Goal: Task Accomplishment & Management: Use online tool/utility

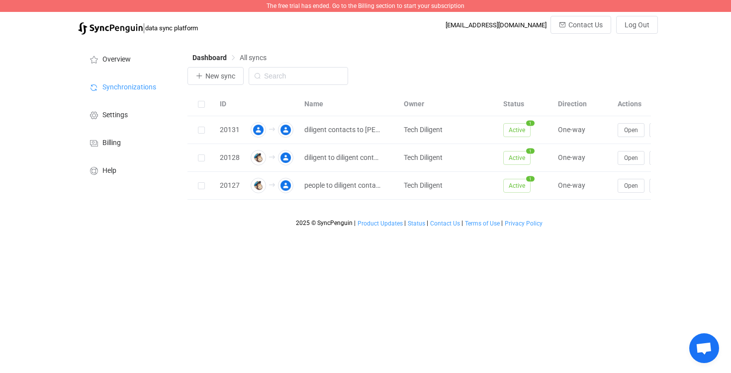
click at [365, 2] on span "The free trial has ended. Go to the Billing section to start your subscription" at bounding box center [366, 5] width 198 height 7
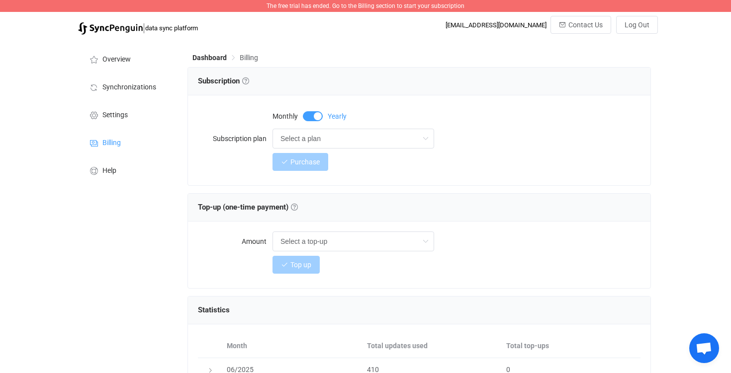
click at [315, 122] on div "Monthly Yearly" at bounding box center [457, 115] width 368 height 20
click at [314, 115] on span at bounding box center [313, 116] width 20 height 10
click at [326, 142] on input "Select a plan" at bounding box center [354, 139] width 162 height 20
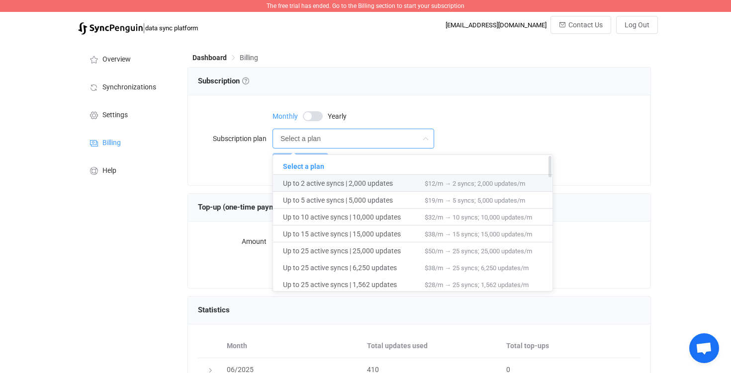
click at [348, 185] on span "Up to 2 active syncs | 2,000 updates" at bounding box center [354, 183] width 142 height 17
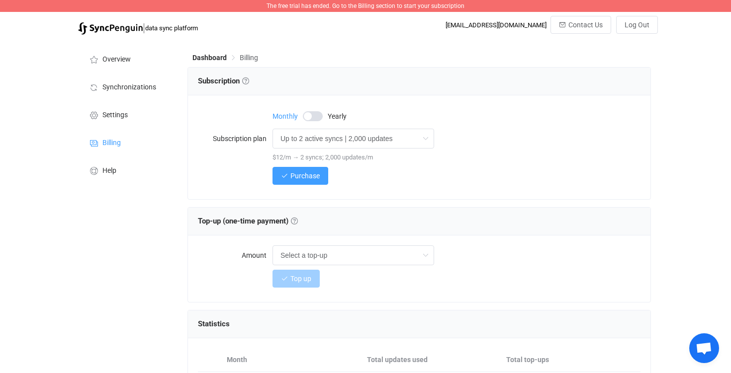
click at [301, 185] on div "Purchase" at bounding box center [457, 176] width 368 height 20
click at [298, 172] on span "Purchase" at bounding box center [304, 176] width 29 height 8
click at [324, 138] on input "Up to 2 active syncs | 2,000 updates" at bounding box center [354, 139] width 162 height 20
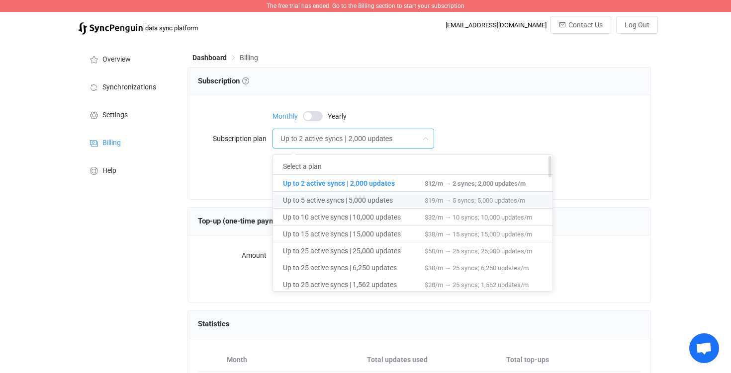
click at [331, 199] on span "Up to 5 active syncs | 5,000 updates" at bounding box center [354, 200] width 142 height 17
type input "Up to 5 active syncs | 5,000 updates"
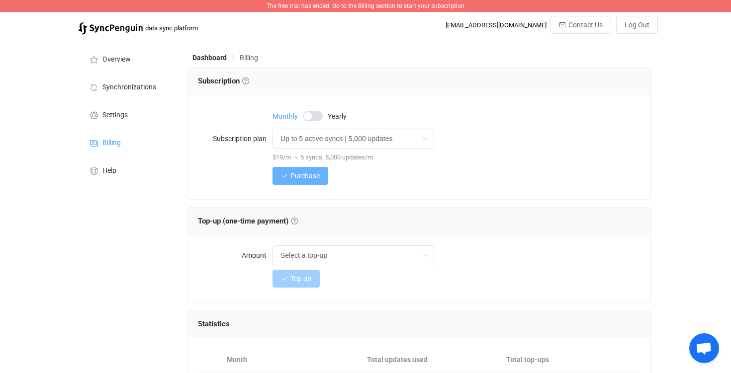
click at [309, 175] on span "Purchase" at bounding box center [304, 176] width 29 height 8
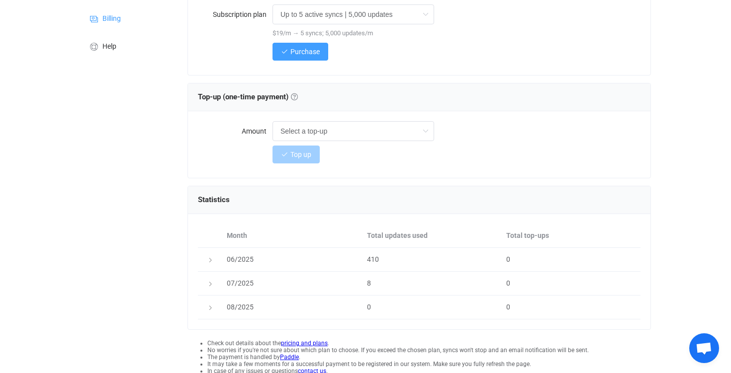
scroll to position [164, 0]
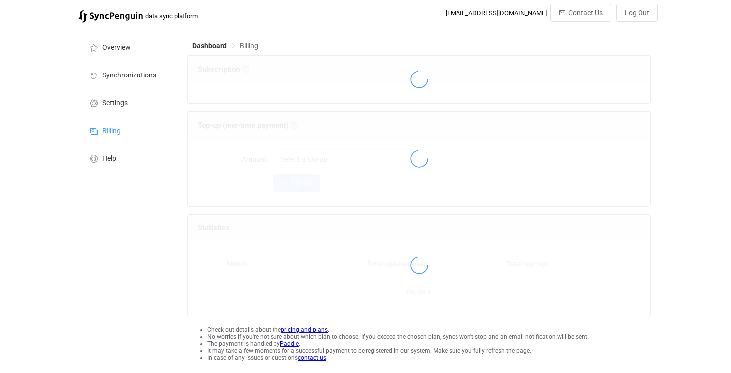
click at [560, 57] on div at bounding box center [419, 80] width 463 height 48
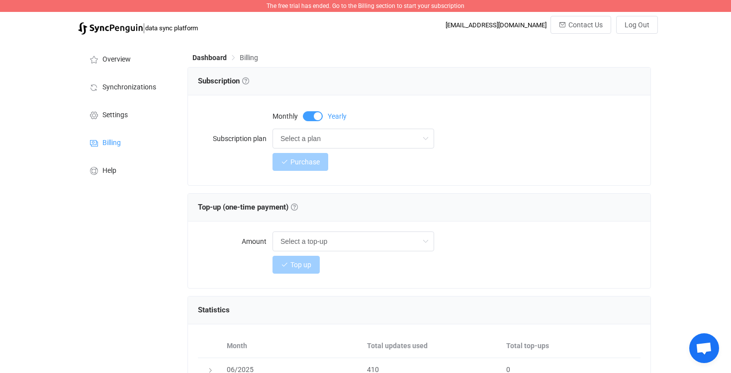
click at [369, 1] on div "The free trial has ended. Go to the Billing section to start your subscription" at bounding box center [365, 6] width 731 height 12
click at [211, 50] on div "Dashboard Billing Subscription Subscription Choose a subscription plan based on…" at bounding box center [420, 282] width 475 height 484
click at [206, 63] on div "Dashboard Billing" at bounding box center [418, 59] width 463 height 15
click at [211, 56] on span "Dashboard" at bounding box center [209, 58] width 34 height 8
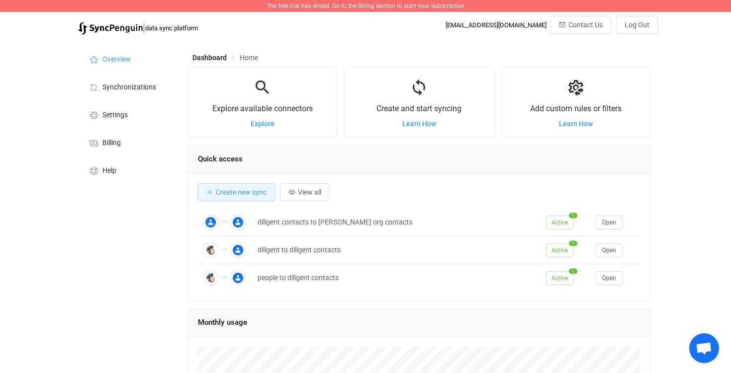
scroll to position [193, 463]
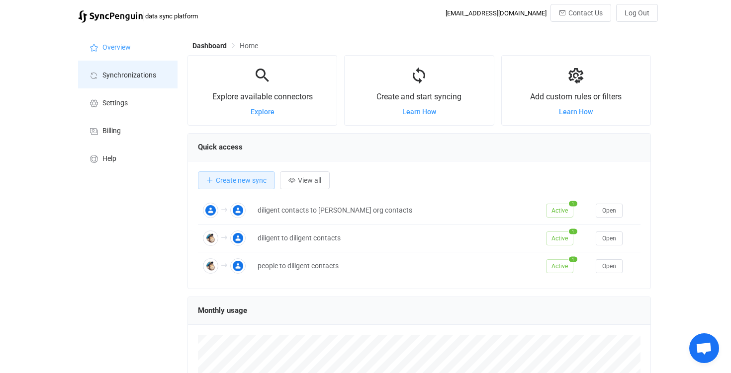
click at [142, 75] on span "Synchronizations" at bounding box center [129, 76] width 54 height 8
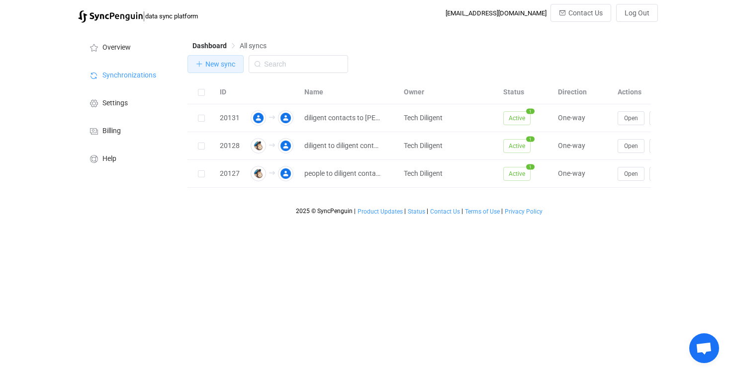
click at [231, 70] on button "New sync" at bounding box center [215, 64] width 56 height 18
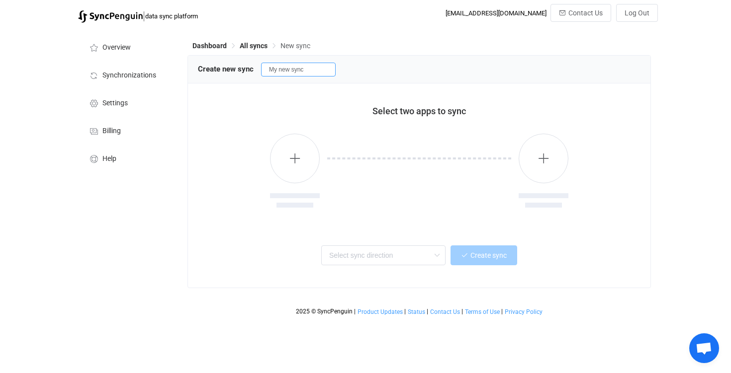
click at [282, 75] on input "My new sync" at bounding box center [298, 70] width 75 height 14
click at [291, 74] on input "My new sync" at bounding box center [298, 70] width 75 height 14
drag, startPoint x: 319, startPoint y: 70, endPoint x: 267, endPoint y: 69, distance: 52.7
click at [267, 69] on input "My newtest sync" at bounding box center [298, 70] width 75 height 14
type input "test"
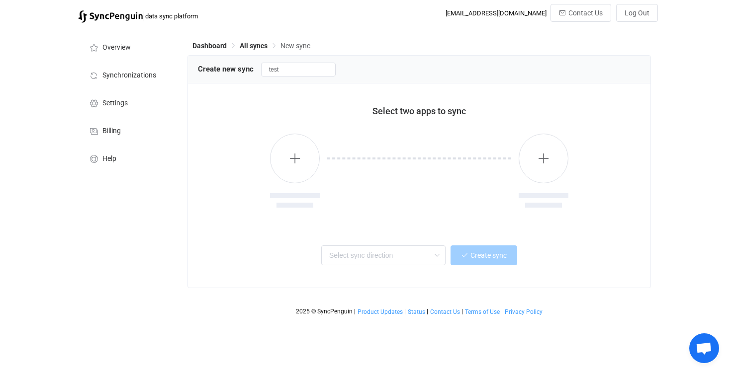
click at [397, 133] on div at bounding box center [419, 172] width 443 height 102
click at [311, 175] on button "button" at bounding box center [295, 159] width 50 height 50
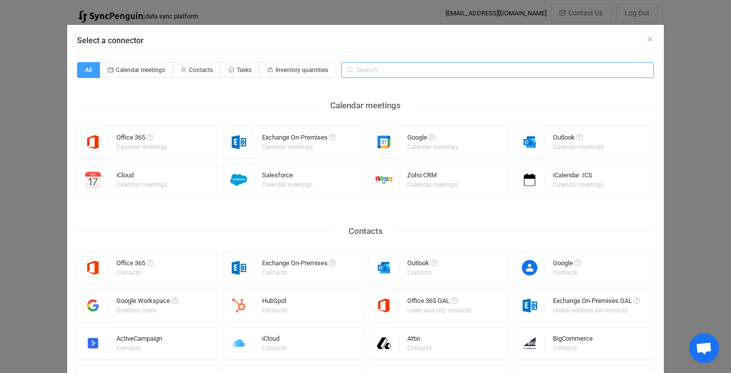
click at [376, 73] on input "Select a connector" at bounding box center [497, 70] width 313 height 16
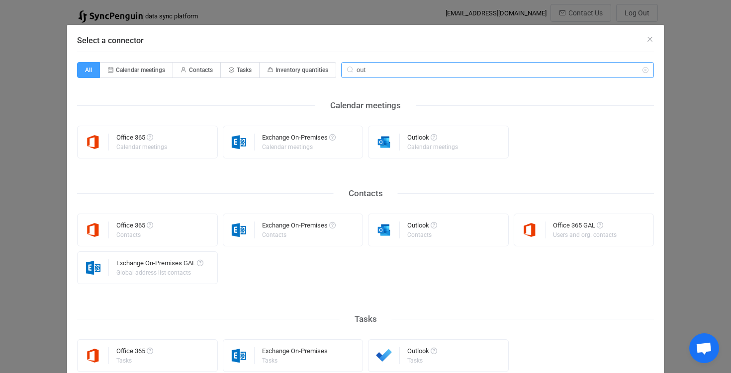
scroll to position [34, 0]
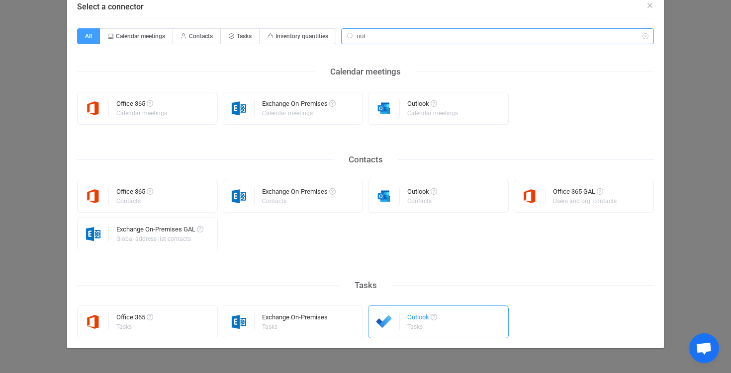
type input "out"
click at [423, 328] on div "Tasks" at bounding box center [421, 327] width 28 height 6
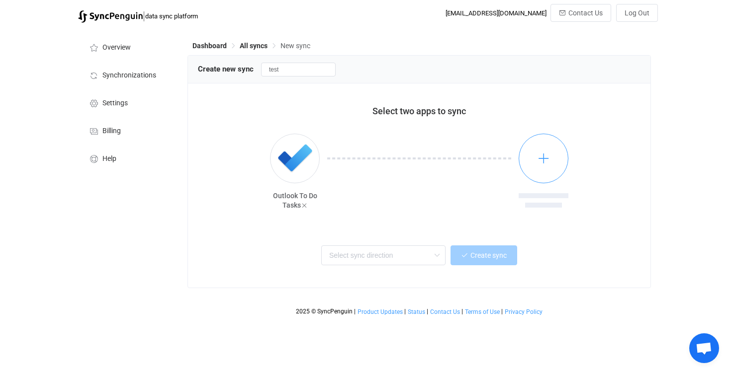
click at [530, 166] on button "button" at bounding box center [544, 159] width 50 height 50
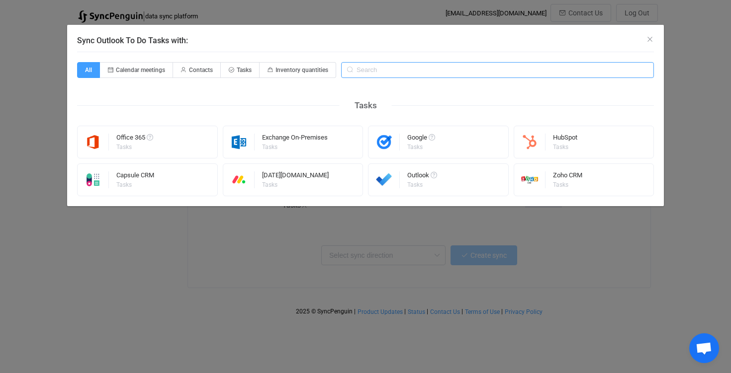
click at [386, 69] on input "Sync Outlook To Do Tasks with:" at bounding box center [497, 70] width 313 height 16
click at [405, 141] on div "Google Tasks" at bounding box center [438, 142] width 141 height 33
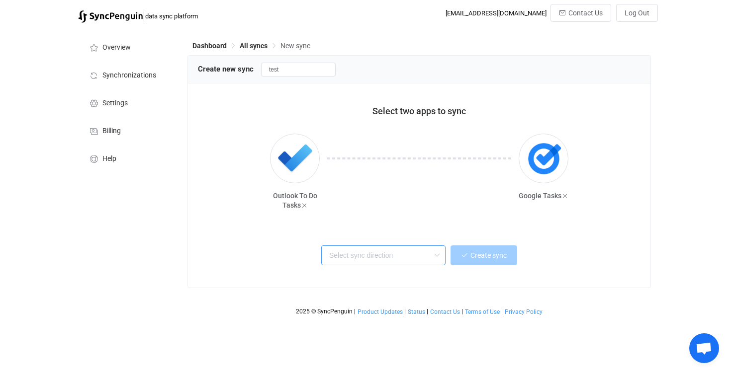
click at [399, 256] on input "text" at bounding box center [383, 256] width 124 height 20
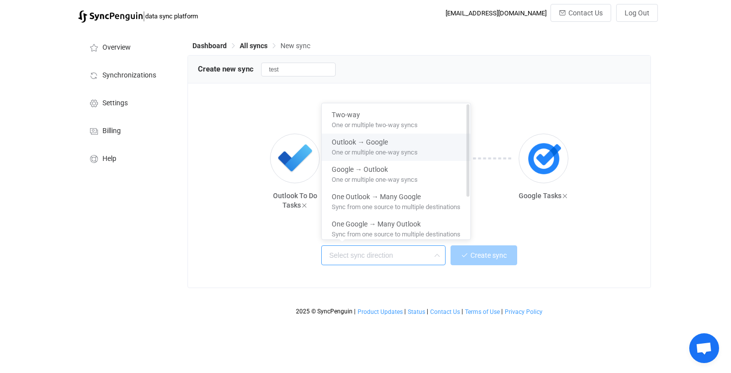
click at [408, 141] on div "Outlook → Google" at bounding box center [396, 140] width 129 height 13
type input "Outlook → Google"
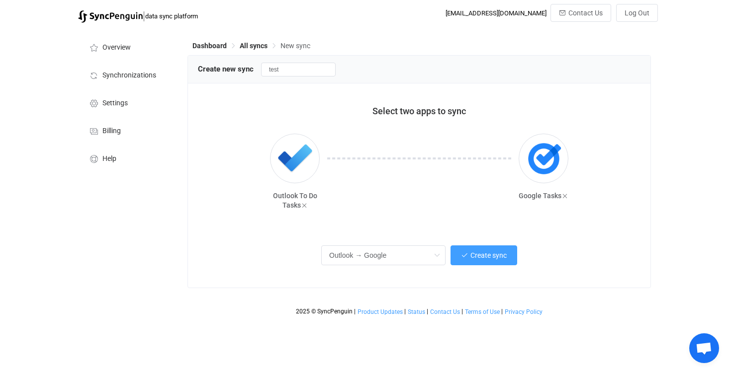
click at [476, 243] on div "Outlook → Google Create sync" at bounding box center [419, 258] width 443 height 40
click at [476, 254] on span "Create sync" at bounding box center [488, 256] width 36 height 8
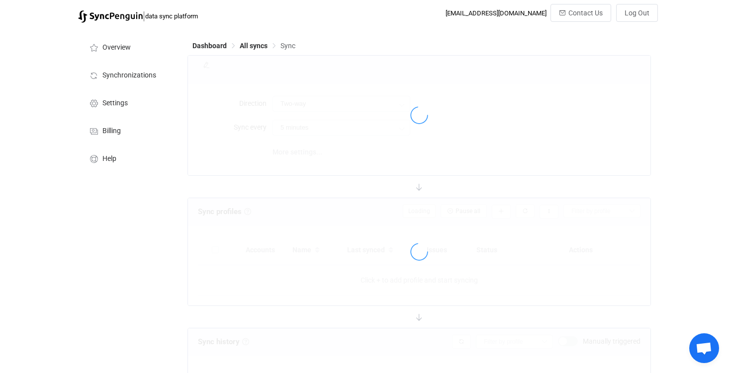
type input "Outlook → Google"
type input "10 minutes"
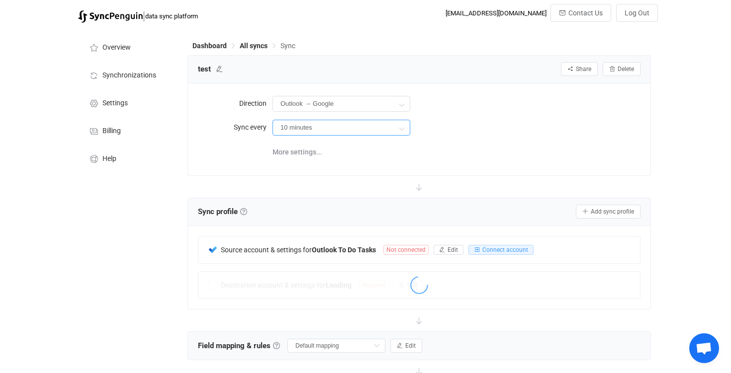
click at [376, 131] on input "10 minutes" at bounding box center [342, 128] width 138 height 16
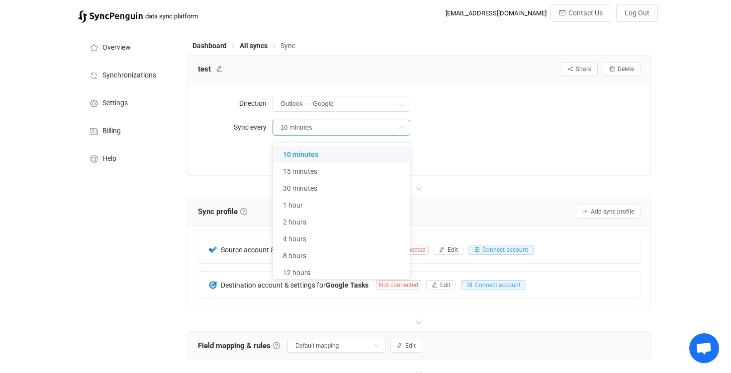
click at [459, 143] on div "More settings..." at bounding box center [457, 151] width 368 height 20
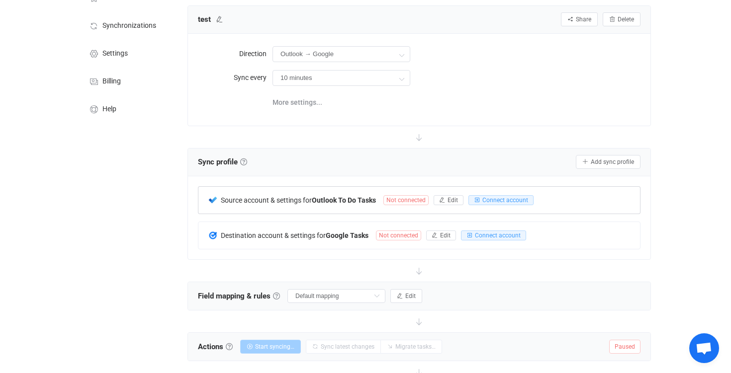
scroll to position [50, 0]
click at [409, 203] on span "Not connected" at bounding box center [405, 200] width 45 height 10
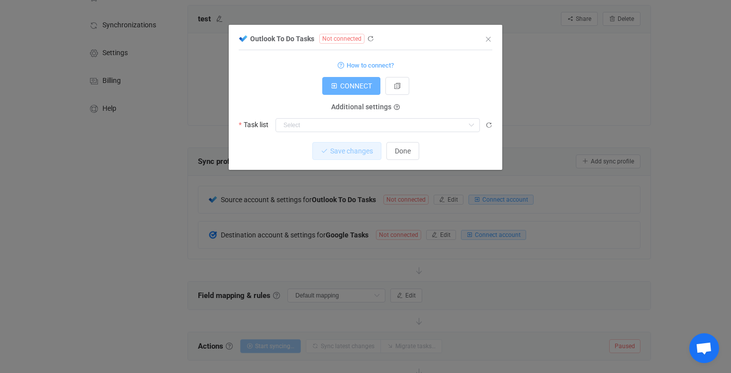
click at [358, 86] on span "CONNECT" at bounding box center [356, 86] width 32 height 8
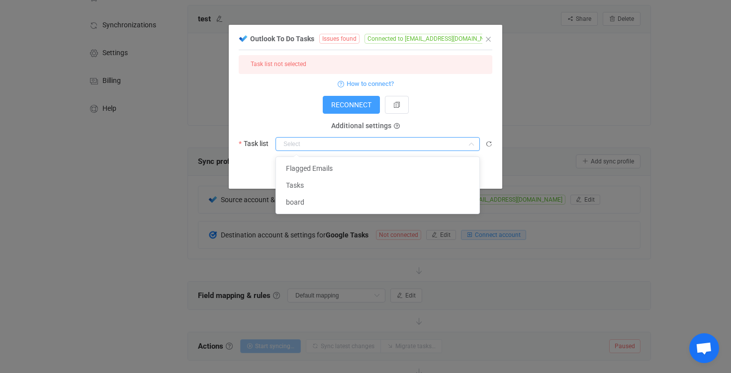
click at [358, 144] on input "dialog" at bounding box center [378, 144] width 204 height 14
click at [333, 166] on span "Flagged Emails" at bounding box center [309, 169] width 47 height 8
type input "Flagged Emails"
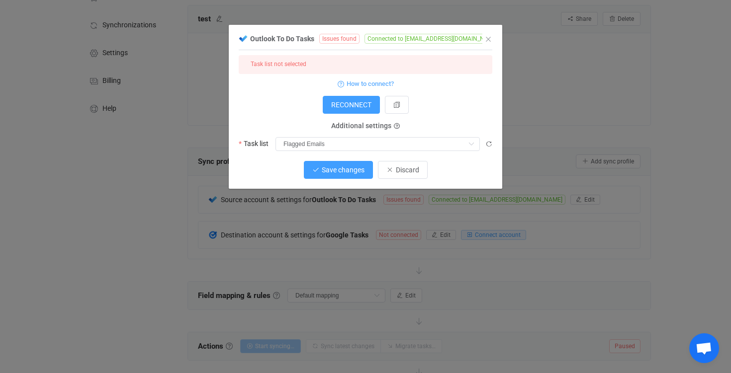
click at [335, 173] on span "Save changes" at bounding box center [343, 170] width 43 height 8
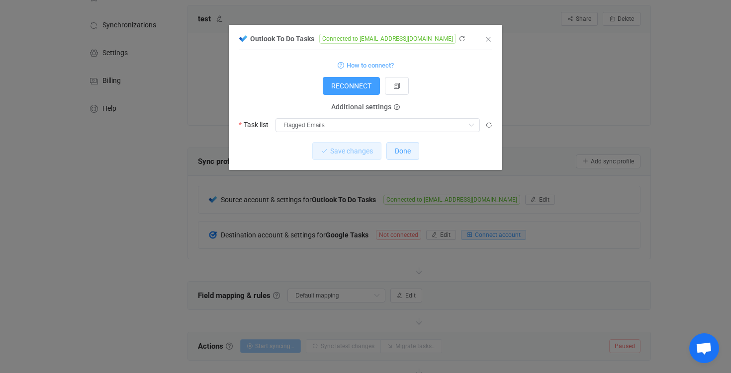
click at [400, 151] on span "Done" at bounding box center [403, 151] width 16 height 8
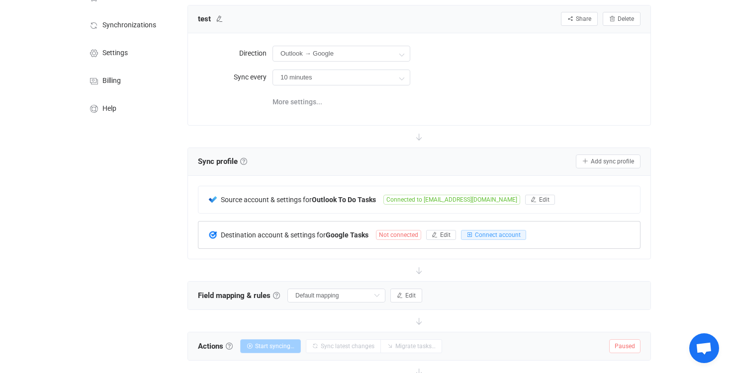
click at [406, 237] on span "Not connected" at bounding box center [398, 235] width 45 height 10
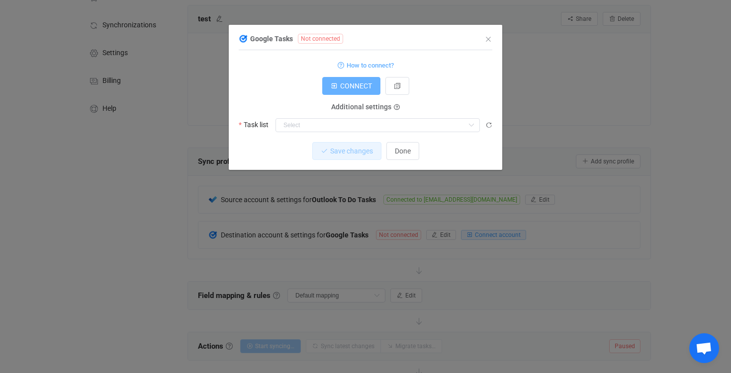
click at [366, 90] on span "CONNECT" at bounding box center [356, 86] width 32 height 8
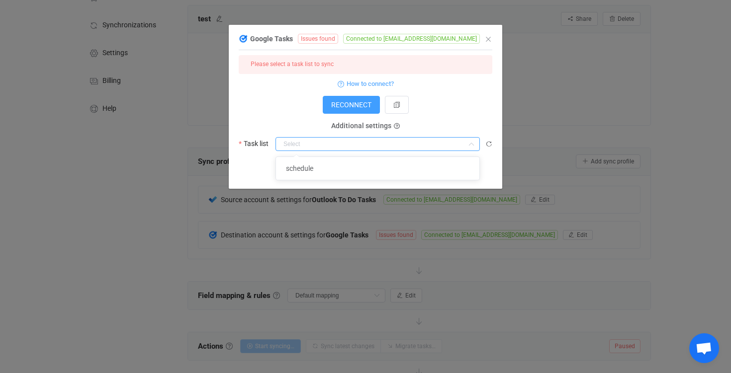
click at [385, 144] on input "dialog" at bounding box center [378, 144] width 204 height 14
click at [383, 172] on li "schedule" at bounding box center [377, 168] width 203 height 17
type input "schedule"
click at [351, 174] on span "Save changes" at bounding box center [343, 170] width 43 height 8
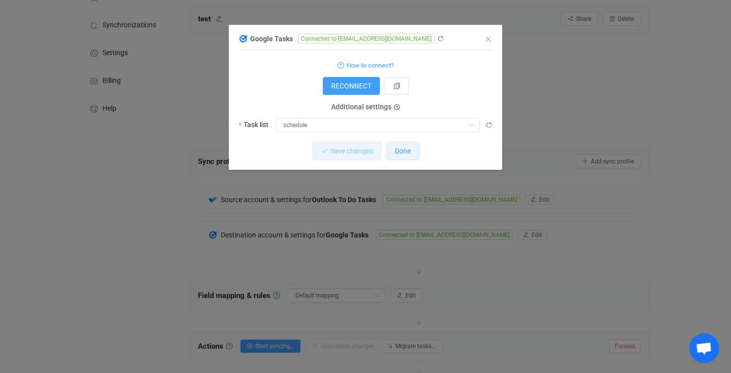
click at [406, 153] on span "Done" at bounding box center [403, 151] width 16 height 8
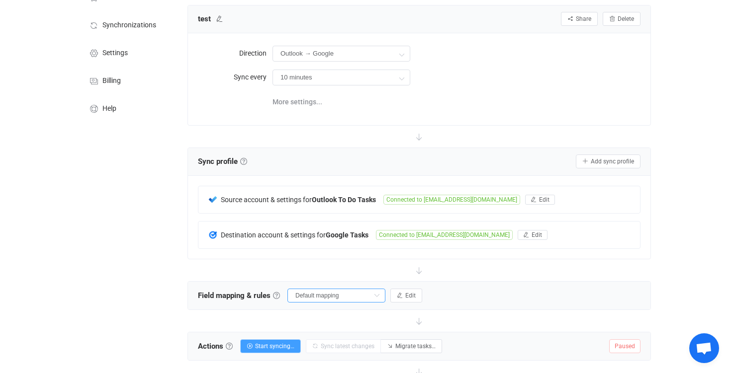
click at [339, 297] on input "Default mapping" at bounding box center [336, 296] width 98 height 14
click at [363, 275] on div at bounding box center [418, 271] width 463 height 22
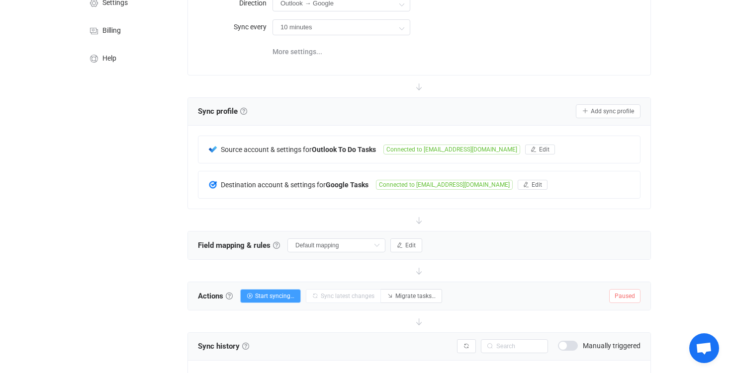
scroll to position [107, 0]
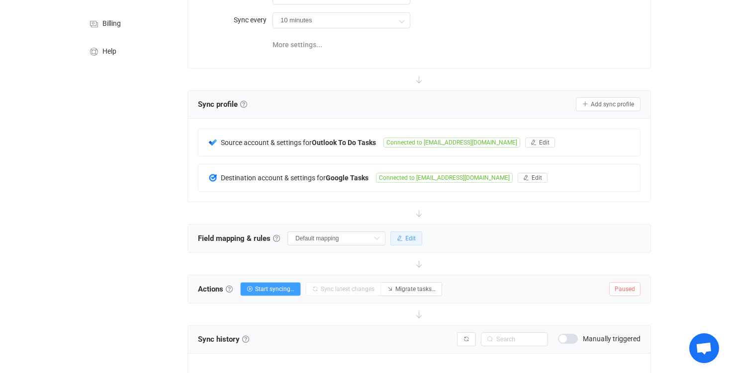
click at [405, 236] on span "Edit" at bounding box center [410, 238] width 10 height 7
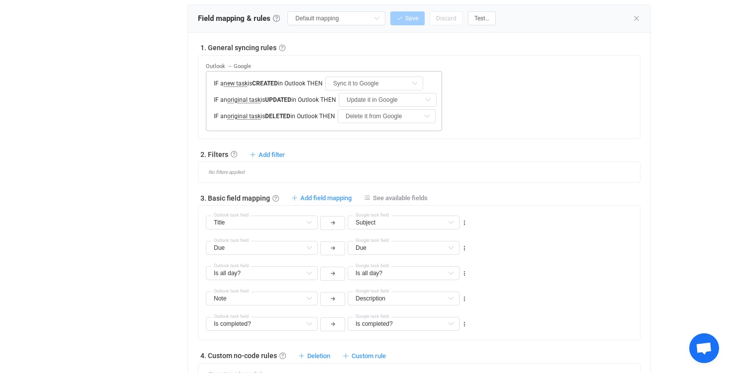
scroll to position [331, 0]
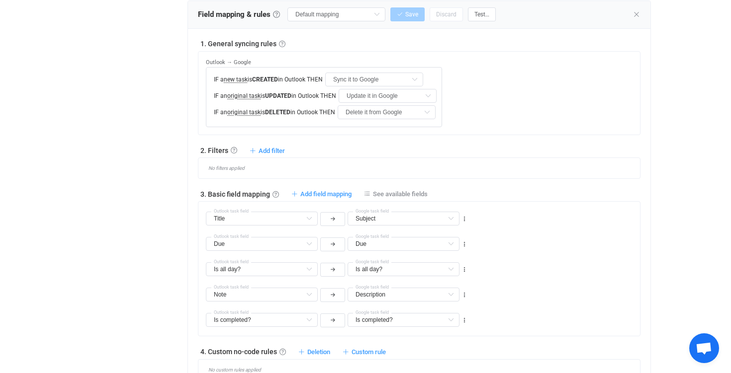
click at [328, 202] on div "Title Title Default field Categories Default field Importance Default field Sta…" at bounding box center [337, 214] width 263 height 25
click at [323, 193] on span "Add field mapping" at bounding box center [325, 193] width 51 height 7
type input "Title"
type input "Subject"
type input "Due"
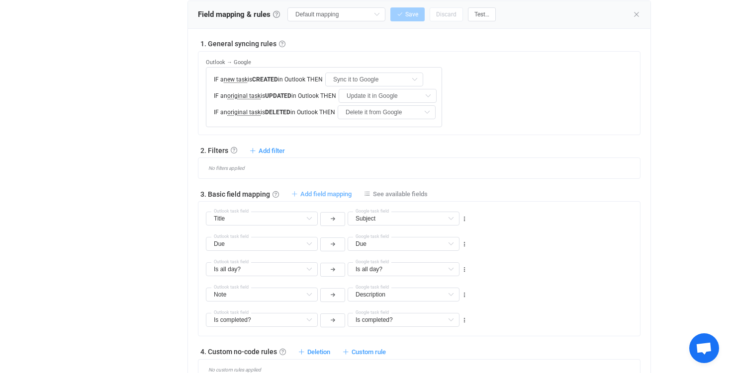
type input "Due"
type input "Is all day?"
type input "Note"
type input "Description"
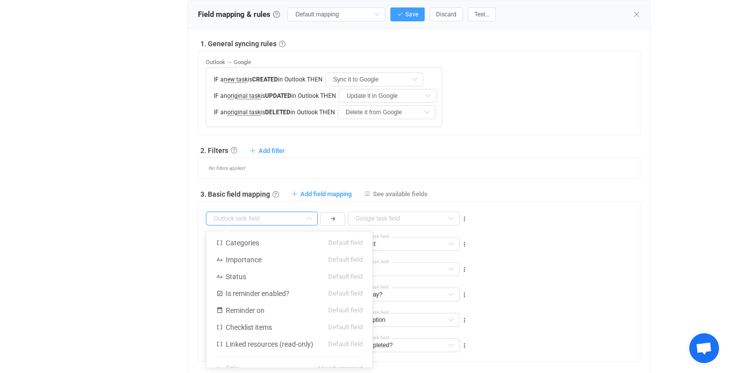
click at [317, 220] on div at bounding box center [262, 219] width 112 height 14
click at [278, 346] on span "Linked resources (read-only)" at bounding box center [270, 345] width 88 height 8
type input "Linked resources (read-only)"
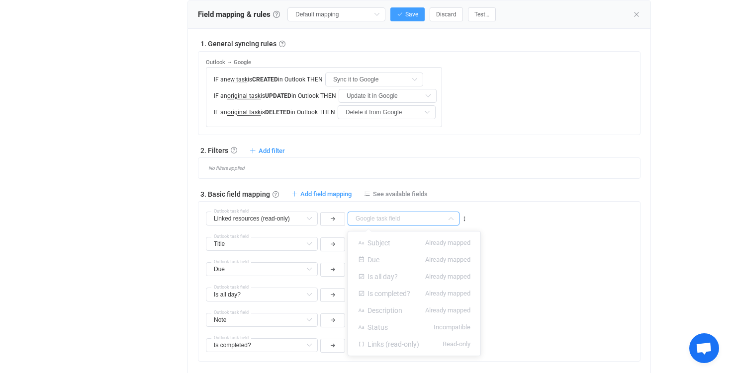
click at [368, 218] on input "text" at bounding box center [404, 219] width 112 height 14
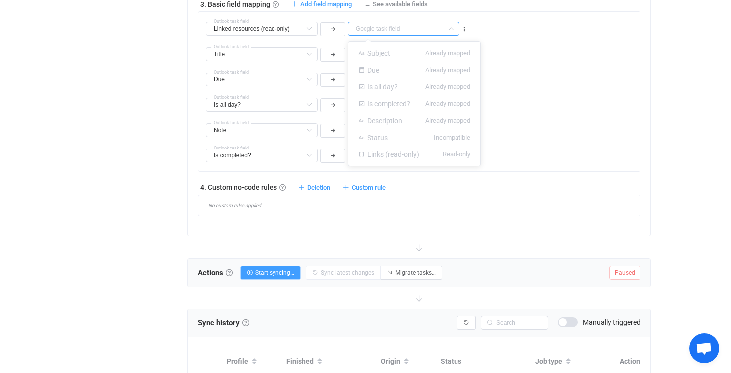
scroll to position [517, 0]
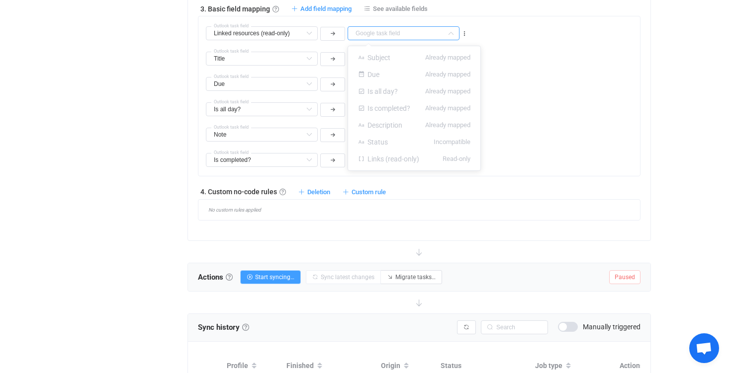
click at [420, 187] on div "4. Custom no-code rules Custom no-code rules Further adjust filters or field ma…" at bounding box center [419, 191] width 443 height 10
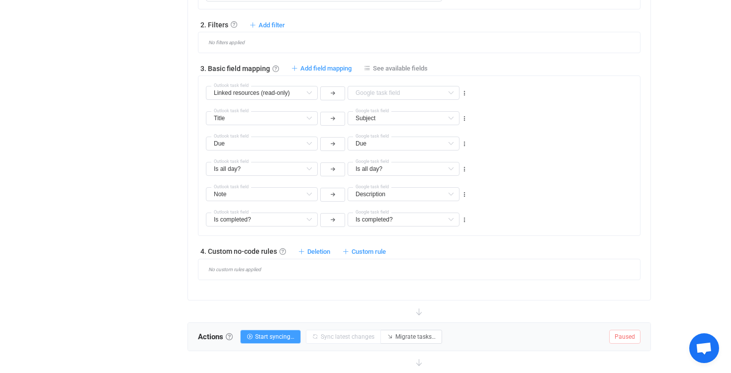
scroll to position [447, 0]
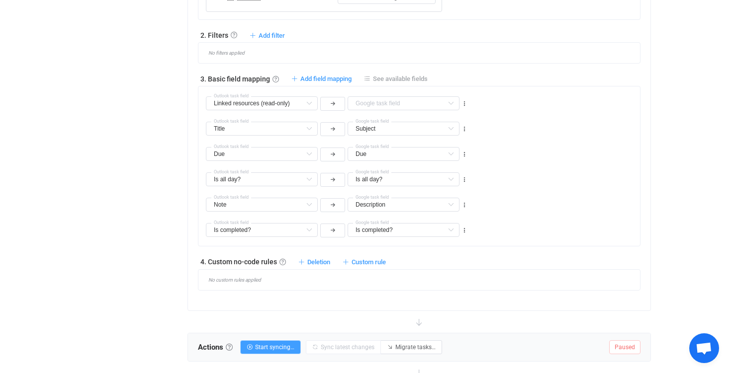
click at [394, 81] on span "See available fields" at bounding box center [400, 78] width 55 height 7
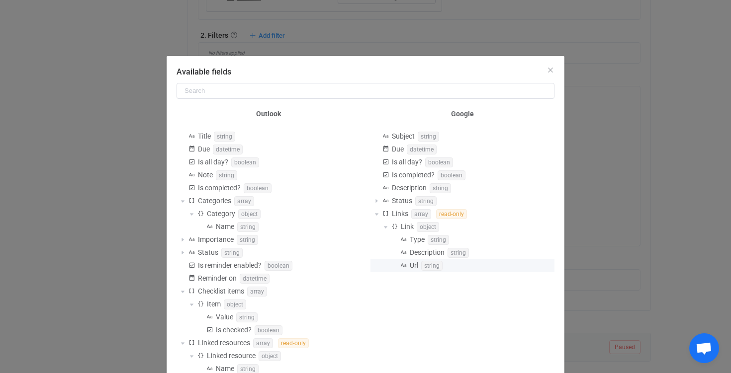
click at [426, 266] on span "string" at bounding box center [431, 266] width 21 height 10
click at [548, 74] on button "Close" at bounding box center [551, 70] width 8 height 9
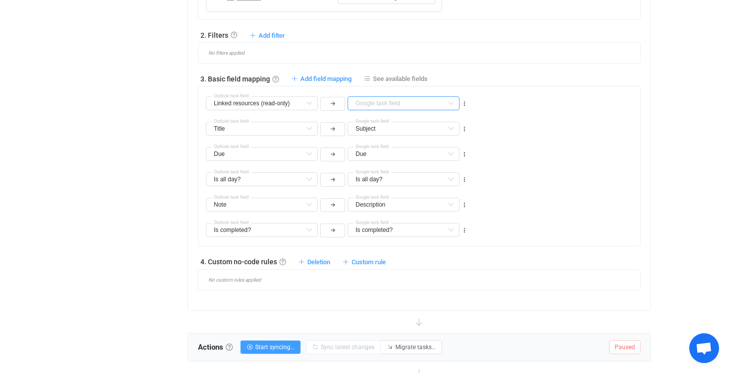
click at [442, 98] on input "text" at bounding box center [404, 103] width 112 height 14
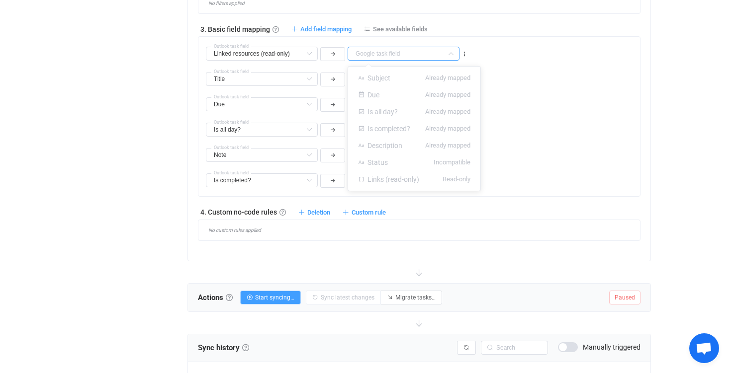
scroll to position [496, 0]
click at [493, 95] on div "Due Due Default field Reminder on Default field Title Already mapped Is all day…" at bounding box center [423, 100] width 434 height 25
click at [460, 57] on div "Linked resources (read-only) Outlook task field Status Default field Links (rea…" at bounding box center [336, 54] width 265 height 18
click at [462, 56] on icon at bounding box center [464, 54] width 7 height 7
click at [476, 53] on div "Linked resources (read-only) Outlook task field Status Default field Links (rea…" at bounding box center [423, 49] width 434 height 25
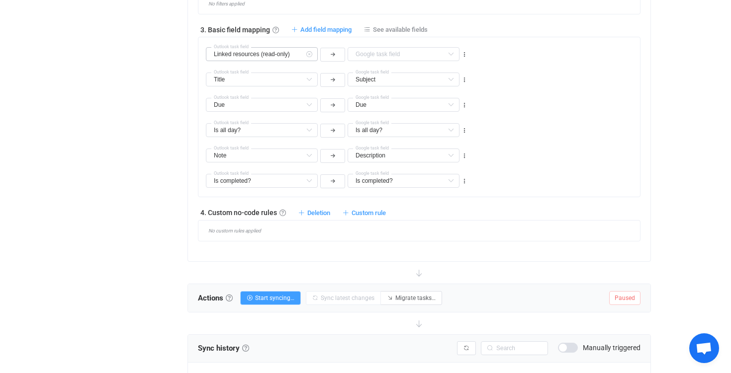
click at [308, 55] on icon at bounding box center [309, 54] width 12 height 14
click at [306, 55] on icon at bounding box center [309, 54] width 12 height 14
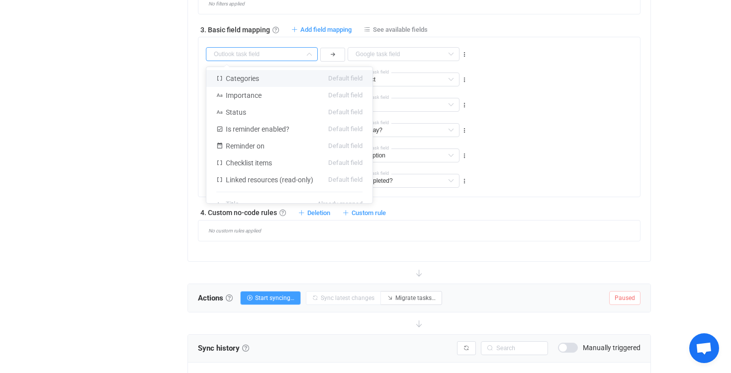
click at [506, 74] on div "Title Title Default field Categories Default field Importance Default field Sta…" at bounding box center [423, 75] width 434 height 25
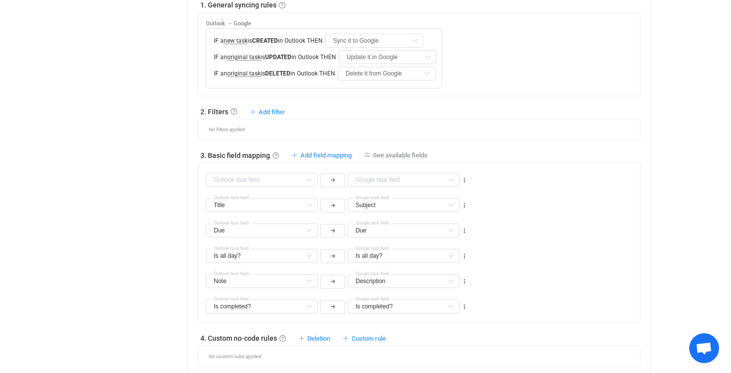
scroll to position [369, 0]
click at [291, 178] on input "text" at bounding box center [262, 182] width 112 height 14
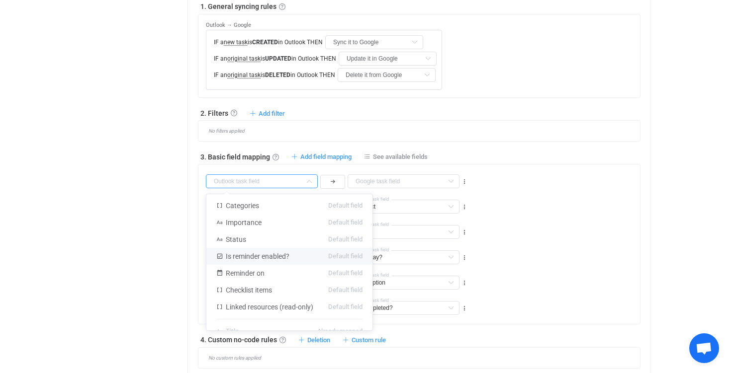
click at [462, 185] on div "Status Default field Links (read-only) Default field Subject Already mapped Due…" at bounding box center [336, 181] width 265 height 18
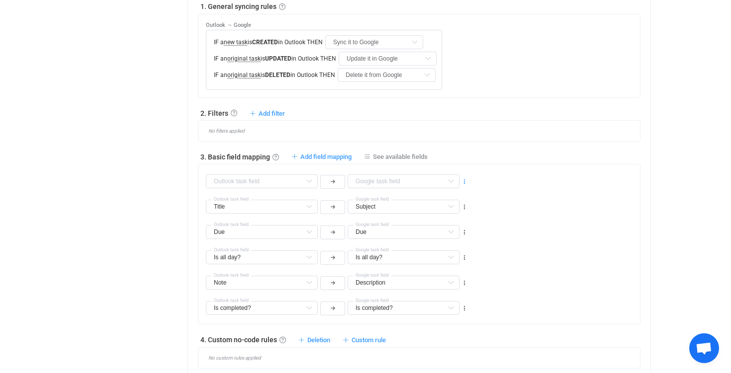
click at [463, 180] on icon at bounding box center [464, 182] width 7 height 7
click at [429, 245] on li "Delete" at bounding box center [433, 241] width 65 height 18
type input "Title"
type input "Subject"
type input "Due"
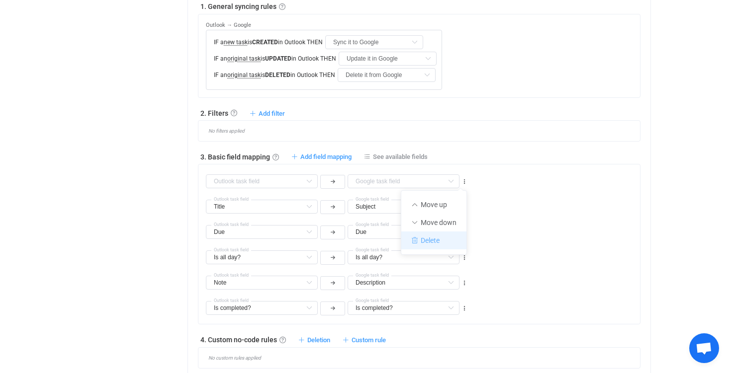
type input "Due"
type input "Is all day?"
type input "Note"
type input "Description"
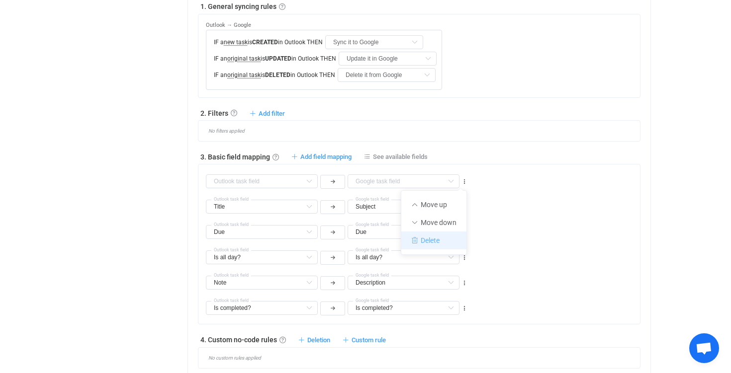
type input "Is completed?"
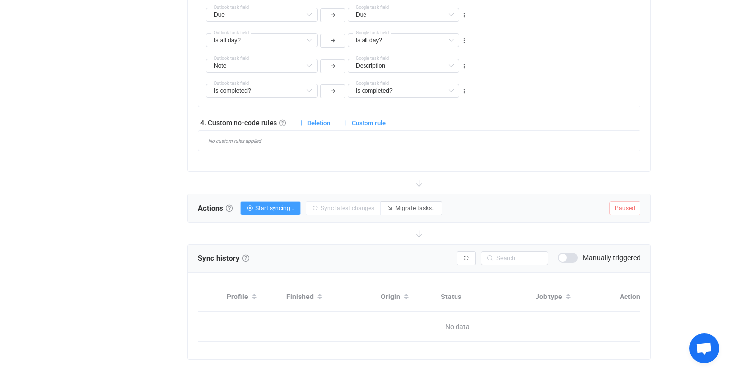
scroll to position [579, 0]
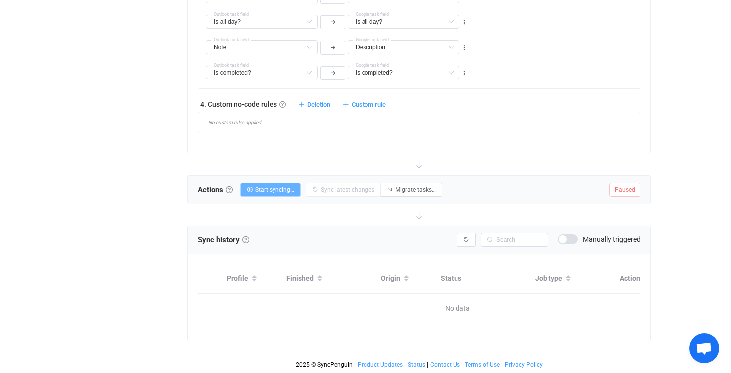
click at [278, 183] on button "Start syncing…" at bounding box center [270, 190] width 61 height 14
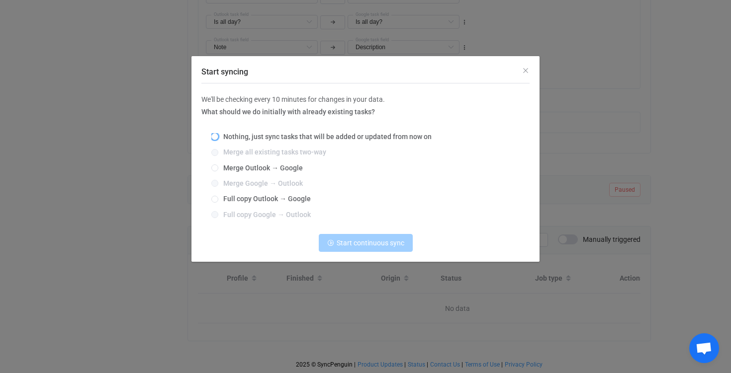
click at [223, 138] on span "Nothing, just sync tasks that will be added or updated from now on" at bounding box center [324, 137] width 213 height 8
click at [218, 138] on input "Nothing, just sync tasks that will be added or updated from now on" at bounding box center [214, 137] width 7 height 8
radio input "true"
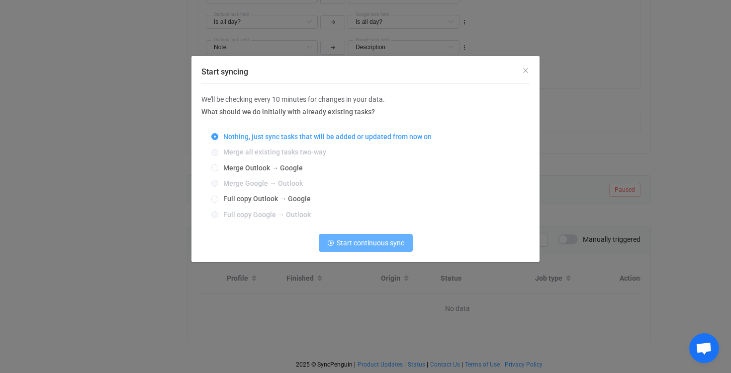
click at [359, 249] on button "Start continuous sync" at bounding box center [366, 243] width 94 height 18
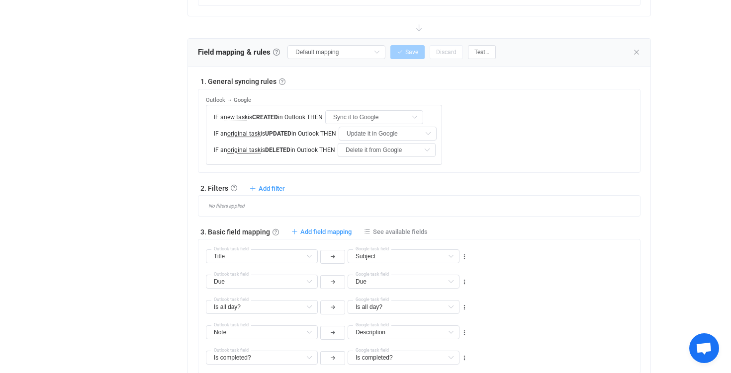
scroll to position [0, 0]
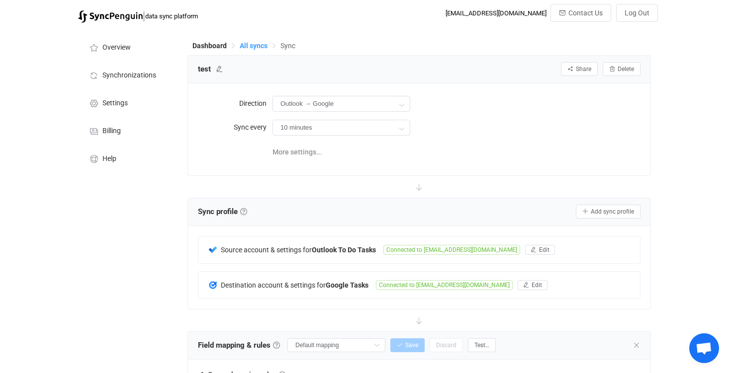
click at [263, 47] on span "All syncs" at bounding box center [254, 46] width 28 height 8
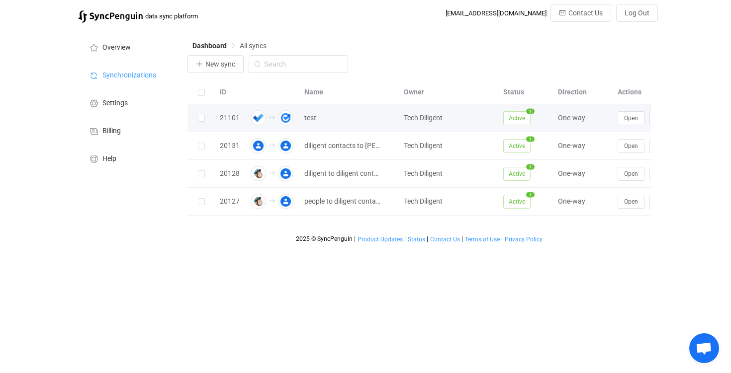
click at [427, 116] on span "Tech Diligent" at bounding box center [423, 118] width 39 height 8
click at [625, 113] on button "Open" at bounding box center [631, 118] width 27 height 14
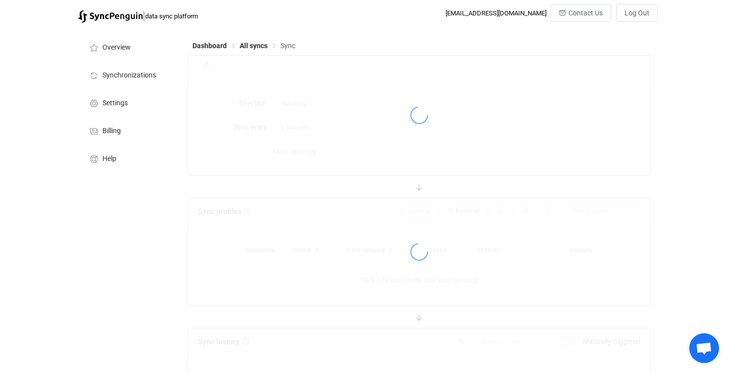
type input "Outlook → Google"
type input "10 minutes"
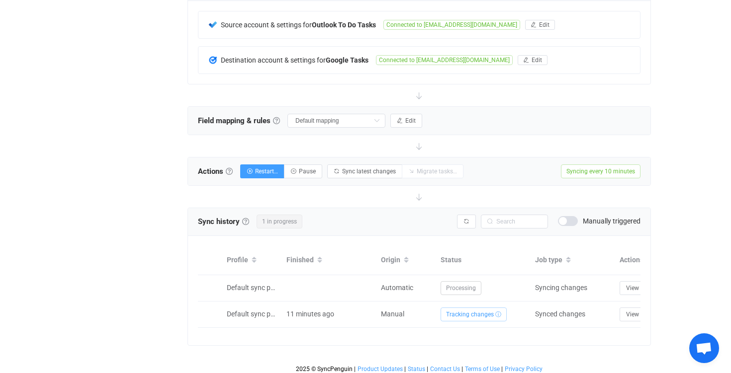
scroll to position [229, 0]
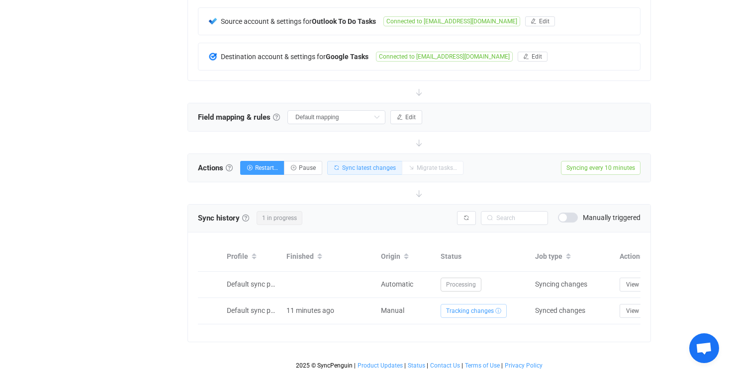
click at [380, 168] on span "Sync latest changes" at bounding box center [369, 168] width 54 height 7
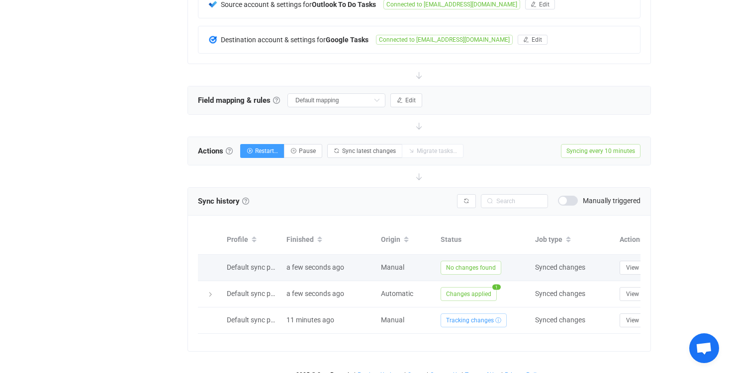
scroll to position [227, 0]
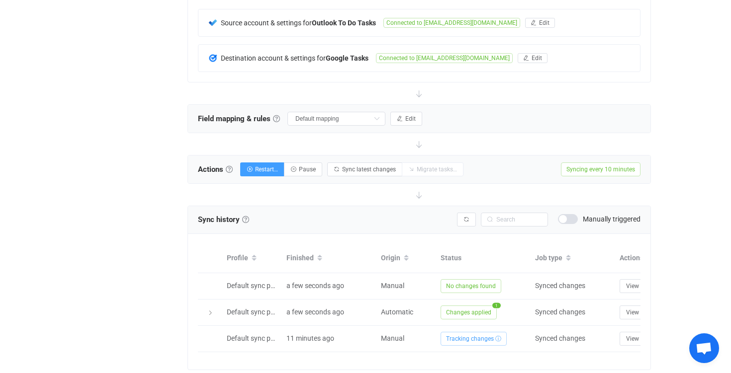
click at [251, 218] on div "Sync history History Sync history All sync executions are recorded in the sync …" at bounding box center [227, 219] width 59 height 15
click at [248, 218] on link at bounding box center [245, 219] width 7 height 7
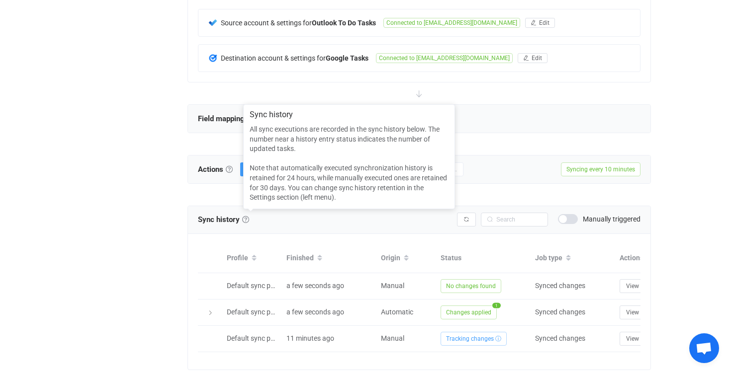
click at [319, 232] on div "Sync history History Syncing issues Manually triggered" at bounding box center [419, 220] width 463 height 28
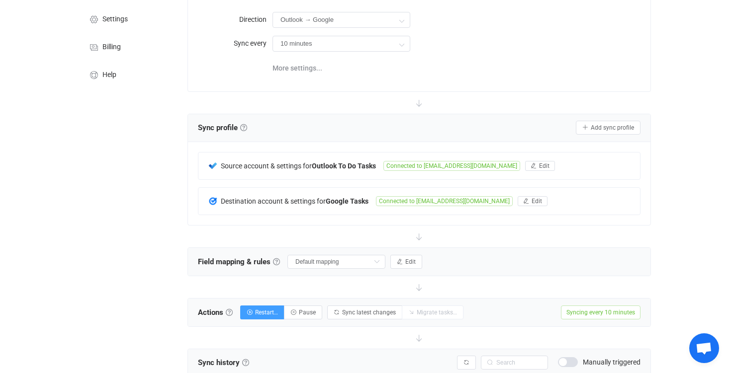
scroll to position [0, 0]
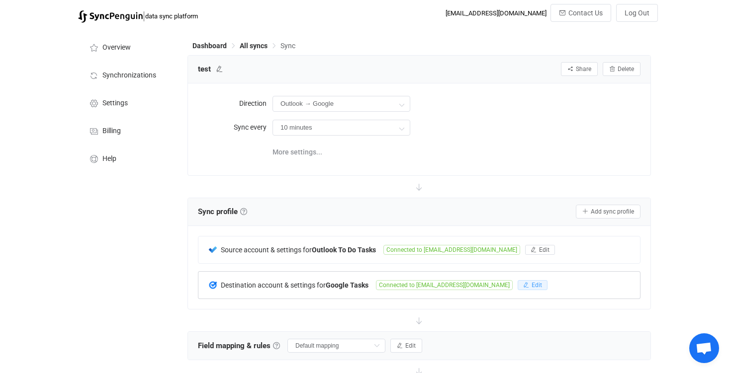
click at [518, 287] on button "Edit" at bounding box center [533, 285] width 30 height 10
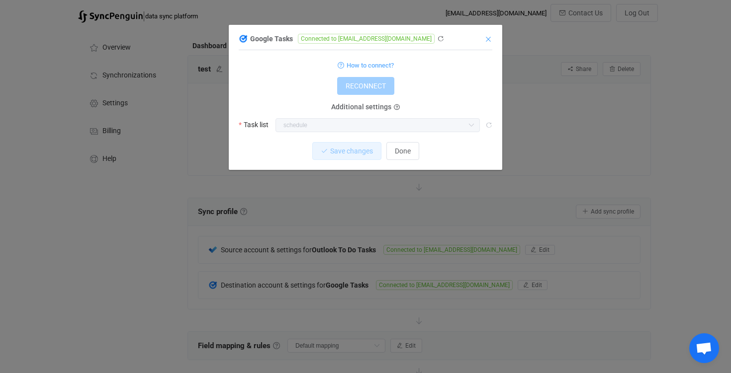
click at [489, 39] on icon "Close" at bounding box center [488, 39] width 8 height 8
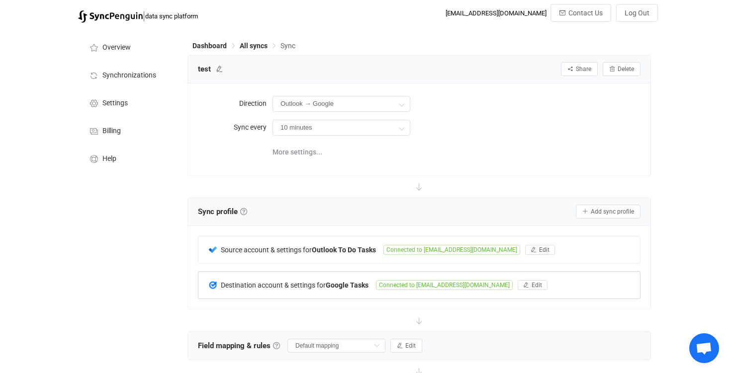
click at [439, 282] on span "Connected to [EMAIL_ADDRESS][DOMAIN_NAME]" at bounding box center [444, 285] width 137 height 10
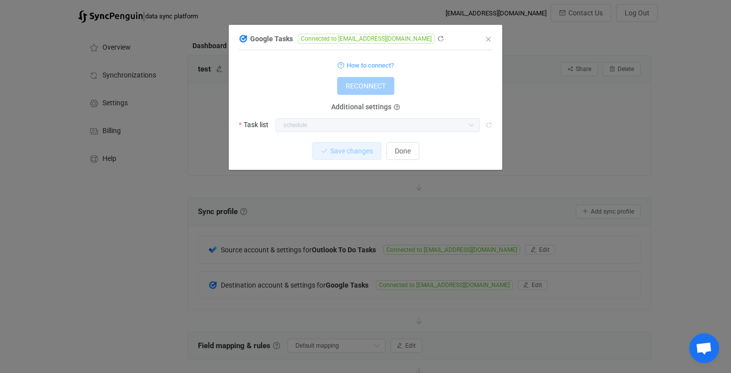
click at [261, 35] on span "Google Tasks" at bounding box center [271, 39] width 43 height 8
click at [244, 38] on img "dialog" at bounding box center [243, 38] width 9 height 9
click at [404, 154] on span "Done" at bounding box center [403, 151] width 16 height 8
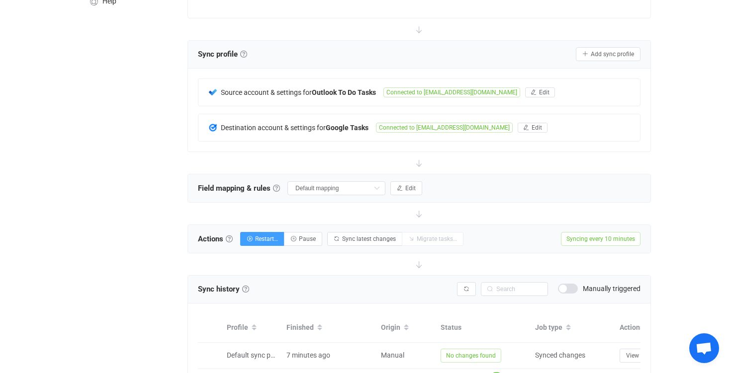
scroll to position [205, 0]
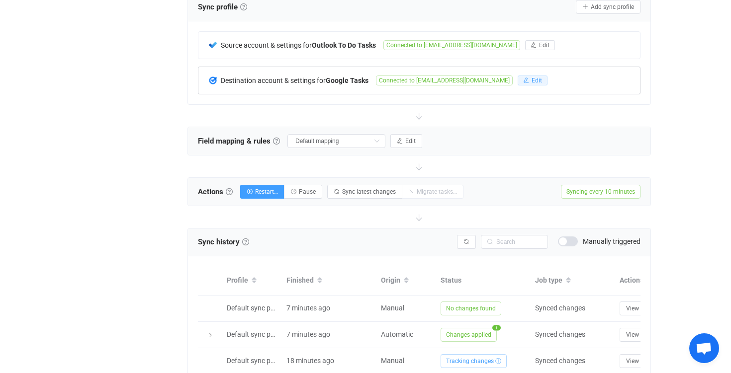
click at [532, 82] on span "Edit" at bounding box center [537, 80] width 10 height 7
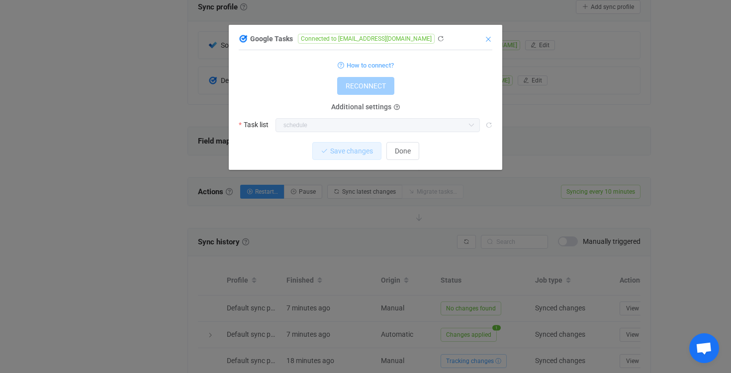
click at [486, 39] on icon "Close" at bounding box center [488, 39] width 8 height 8
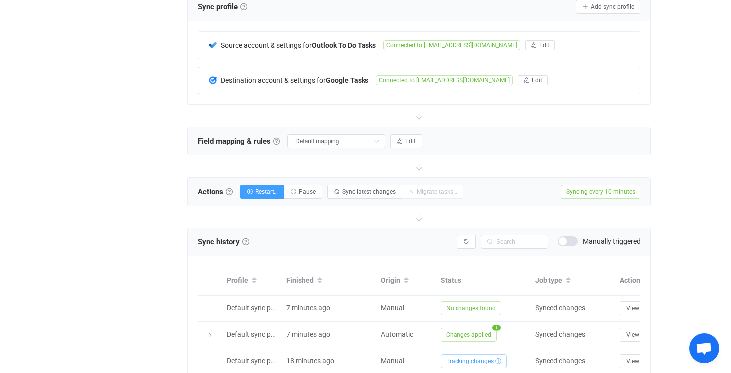
click at [453, 78] on span "Connected to [EMAIL_ADDRESS][DOMAIN_NAME]" at bounding box center [444, 81] width 137 height 10
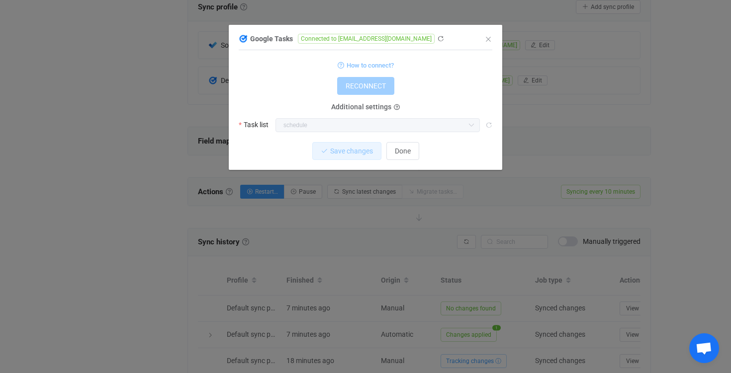
click at [351, 60] on span "How to connect?" at bounding box center [370, 65] width 47 height 11
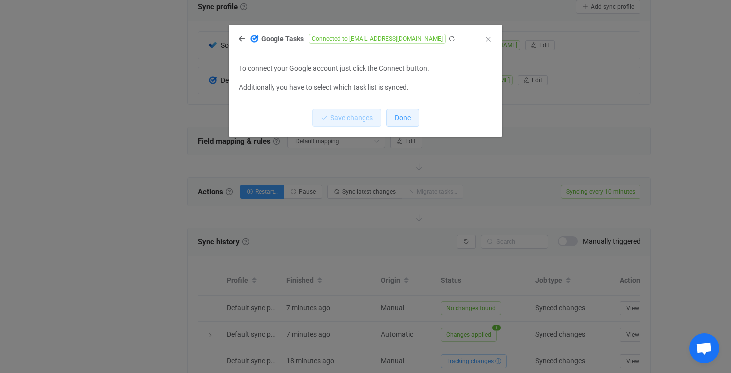
click at [403, 116] on span "Done" at bounding box center [403, 118] width 16 height 8
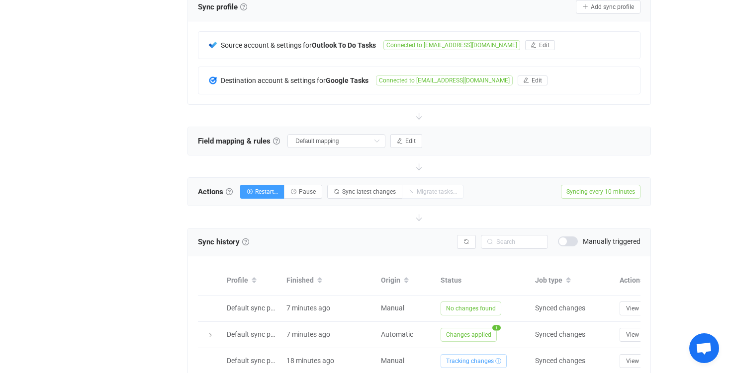
scroll to position [0, 0]
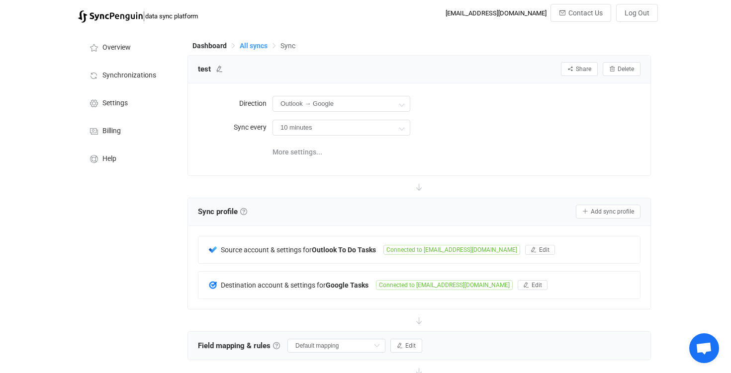
click at [252, 44] on span "All syncs" at bounding box center [254, 46] width 28 height 8
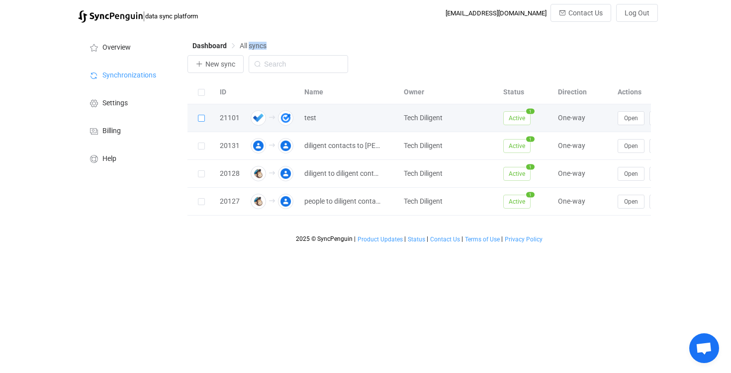
click at [202, 118] on span at bounding box center [201, 118] width 7 height 7
click at [205, 115] on input "checkbox" at bounding box center [205, 115] width 0 height 0
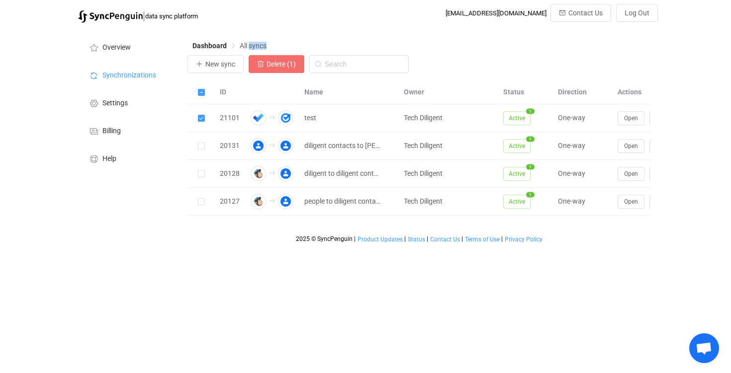
click at [287, 71] on button "Delete (1)" at bounding box center [277, 64] width 56 height 18
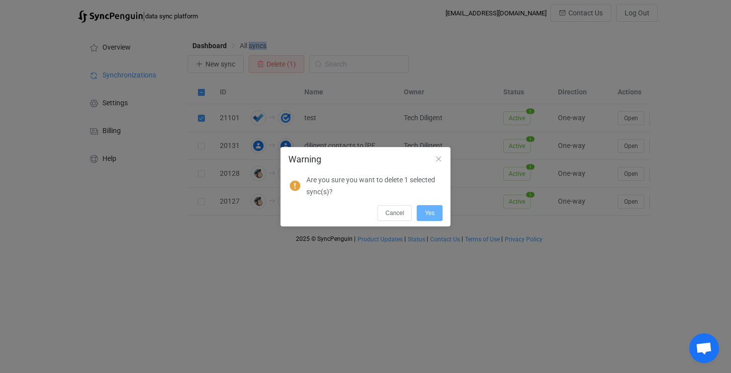
click at [428, 213] on span "Yes" at bounding box center [430, 213] width 10 height 7
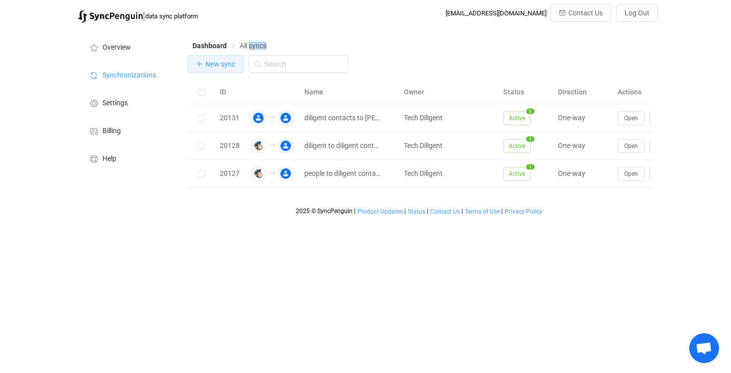
click at [220, 65] on span "New sync" at bounding box center [220, 64] width 30 height 8
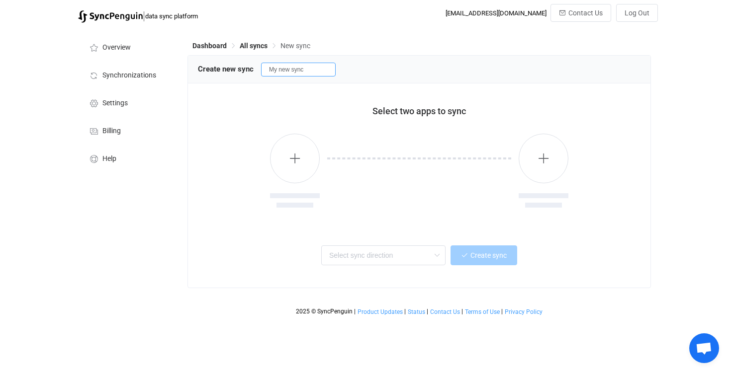
click at [303, 68] on input "My new sync" at bounding box center [298, 70] width 75 height 14
drag, startPoint x: 321, startPoint y: 73, endPoint x: 258, endPoint y: 72, distance: 62.7
click at [258, 72] on div "Create new sync My new sync" at bounding box center [419, 69] width 443 height 15
type input "test"
click at [293, 157] on icon "button" at bounding box center [295, 158] width 12 height 12
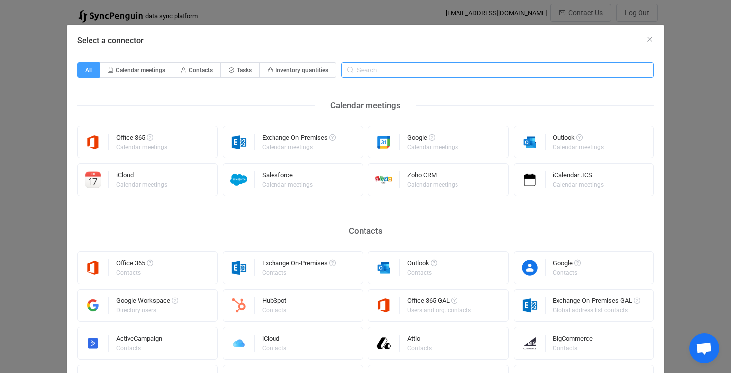
click at [371, 70] on input "Select a connector" at bounding box center [497, 70] width 313 height 16
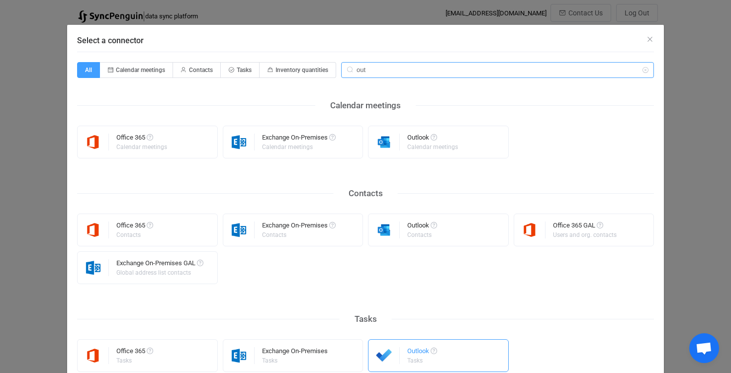
type input "out"
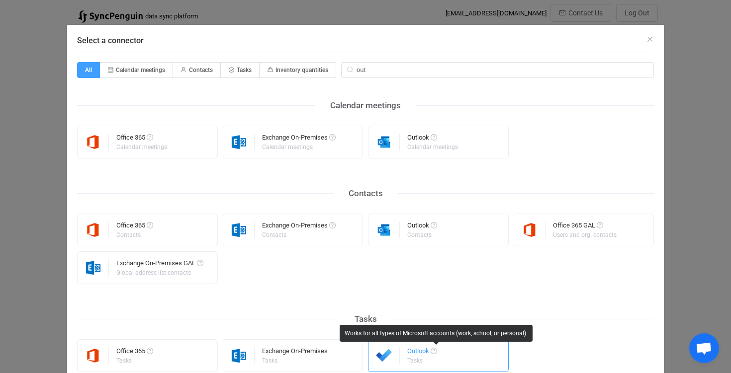
click at [434, 353] on span "Select a connector" at bounding box center [434, 351] width 6 height 6
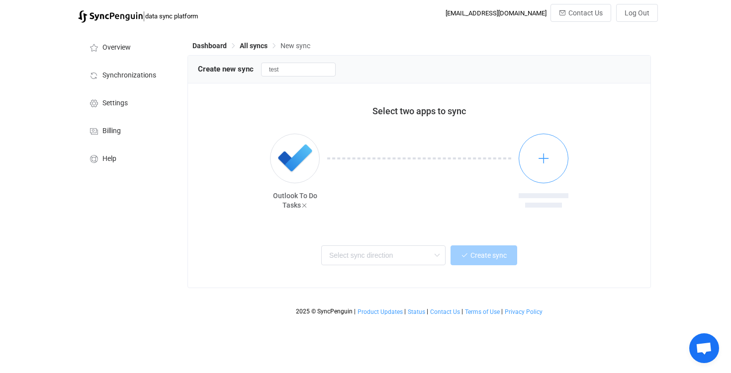
click at [537, 169] on button "button" at bounding box center [544, 159] width 50 height 50
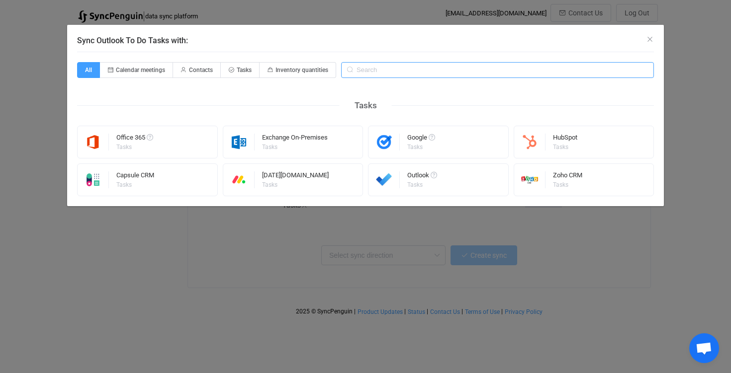
click at [425, 73] on input "Sync Outlook To Do Tasks with:" at bounding box center [497, 70] width 313 height 16
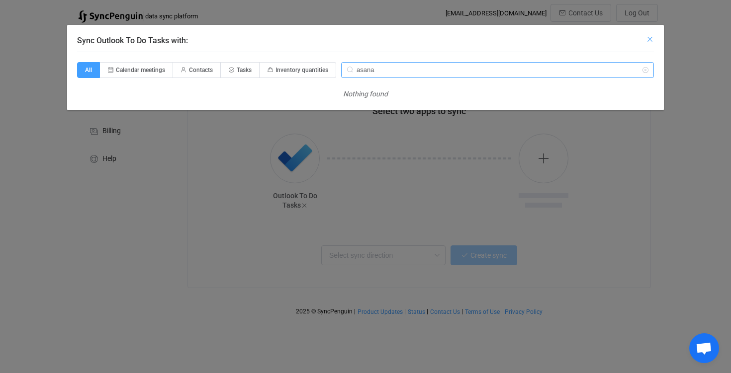
type input "asana"
click at [650, 40] on icon "Close" at bounding box center [650, 39] width 8 height 8
